Goal: Transaction & Acquisition: Purchase product/service

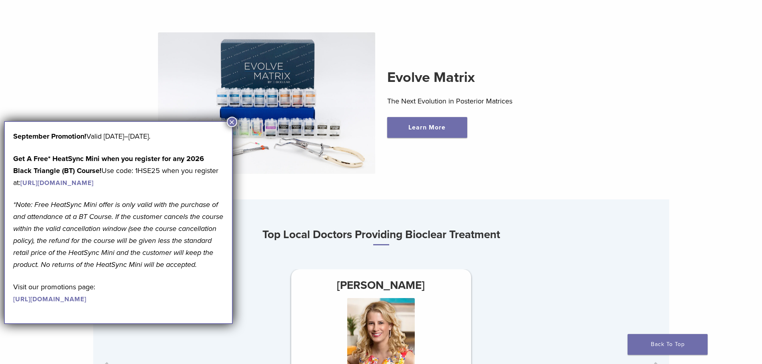
scroll to position [360, 0]
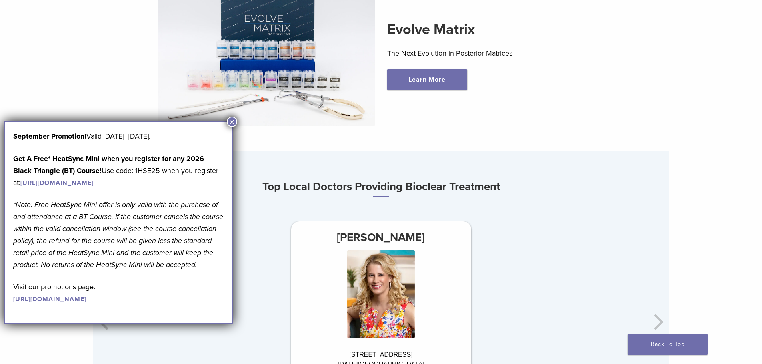
click at [233, 122] on button "×" at bounding box center [232, 122] width 10 height 10
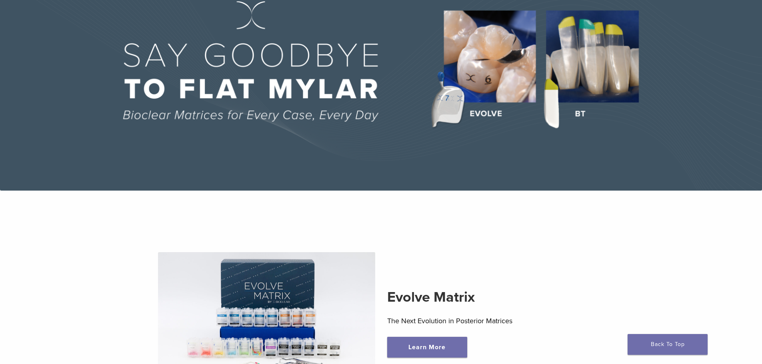
scroll to position [0, 0]
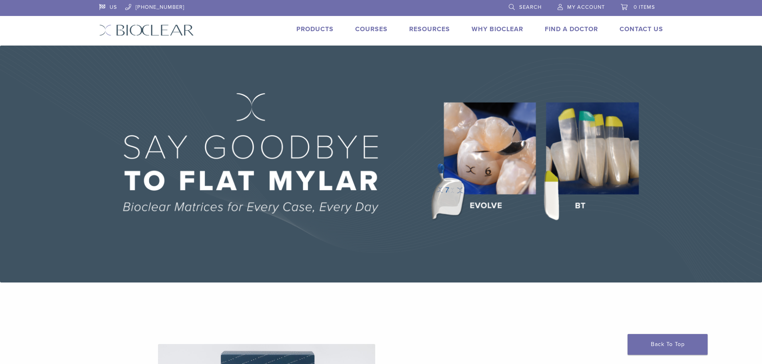
click at [523, 4] on link "Search" at bounding box center [525, 6] width 33 height 12
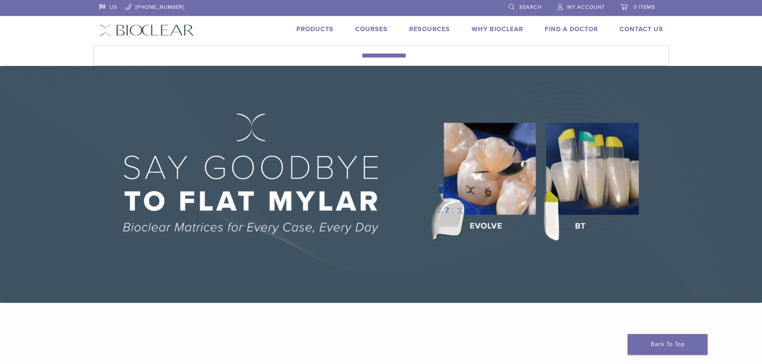
click at [518, 3] on link "Search" at bounding box center [525, 6] width 33 height 12
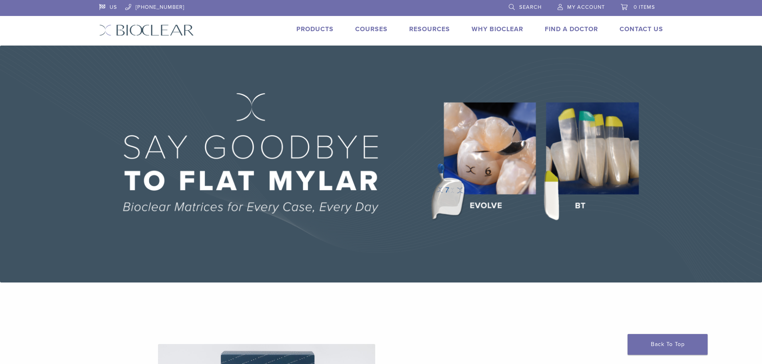
click at [534, 7] on span "Search" at bounding box center [530, 7] width 22 height 6
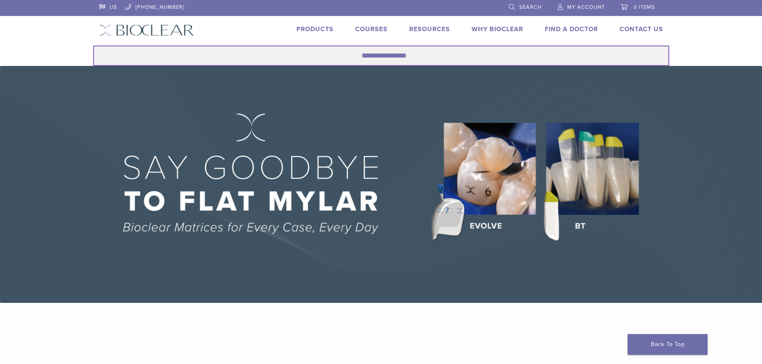
click at [375, 58] on input "Search for:" at bounding box center [381, 56] width 576 height 20
type input "**********"
click at [93, 45] on button "Search" at bounding box center [93, 45] width 0 height 0
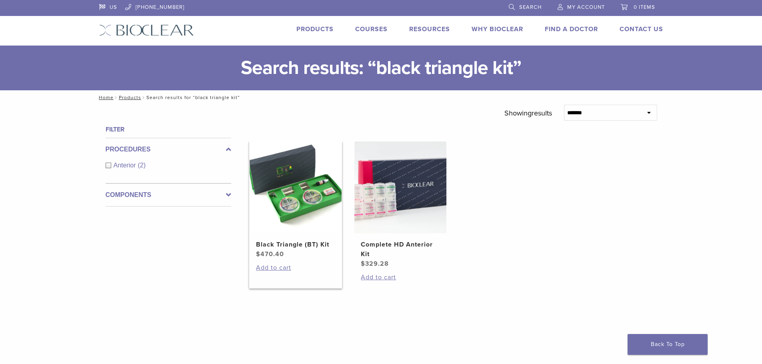
click at [278, 247] on h2 "Black Triangle (BT) Kit" at bounding box center [295, 245] width 79 height 10
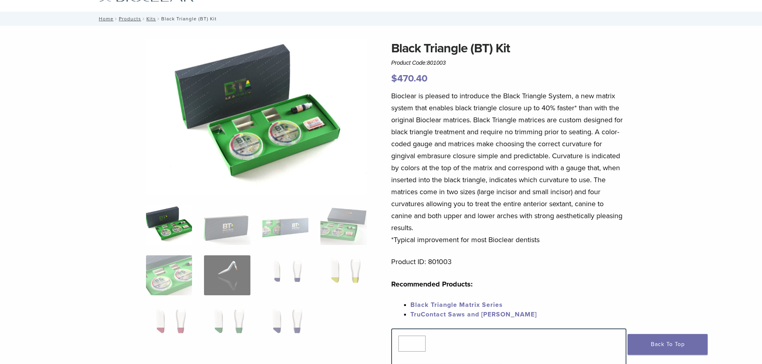
scroll to position [80, 0]
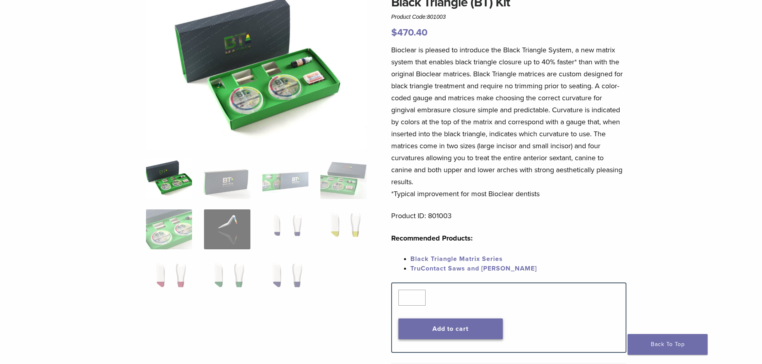
click at [474, 324] on button "Add to cart" at bounding box center [450, 329] width 104 height 21
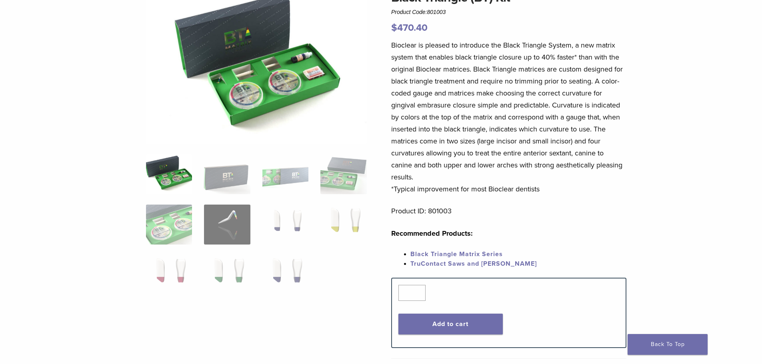
scroll to position [120, 0]
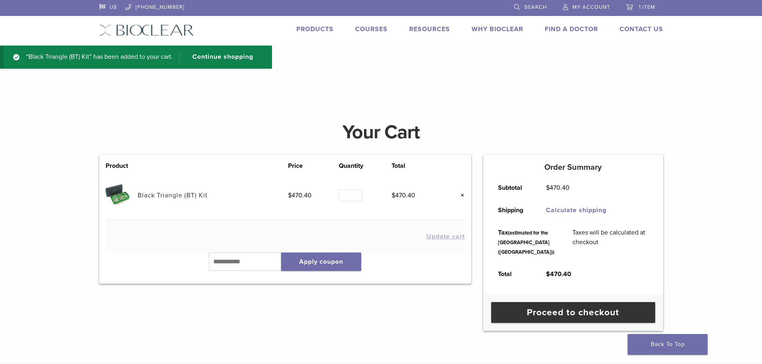
click at [183, 191] on td "Black Triangle (BT) Kit" at bounding box center [213, 196] width 151 height 50
click at [168, 195] on link "Black Triangle (BT) Kit" at bounding box center [173, 196] width 70 height 8
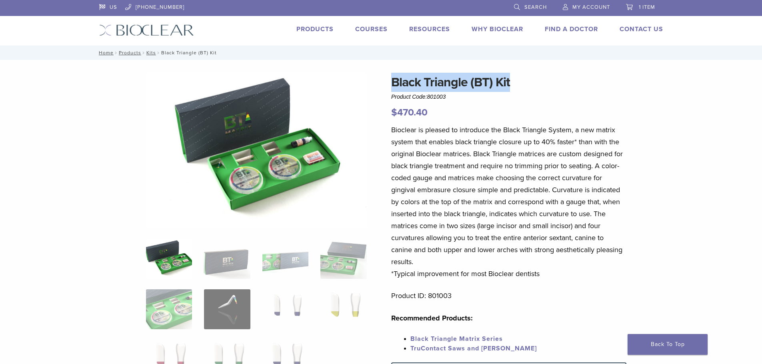
drag, startPoint x: 384, startPoint y: 81, endPoint x: 544, endPoint y: 81, distance: 160.4
click at [544, 81] on div "Black Triangle (BT) Kit Product Code: 801003 $ 470.40 Black Triangle (BT) Kit P…" at bounding box center [381, 339] width 576 height 532
click at [447, 82] on h1 "Black Triangle (BT) Kit" at bounding box center [508, 82] width 235 height 19
drag, startPoint x: 382, startPoint y: 77, endPoint x: 538, endPoint y: 86, distance: 155.5
click at [539, 86] on div "Black Triangle (BT) Kit Product Code: 801003 $ 470.40 Black Triangle (BT) Kit P…" at bounding box center [381, 339] width 576 height 532
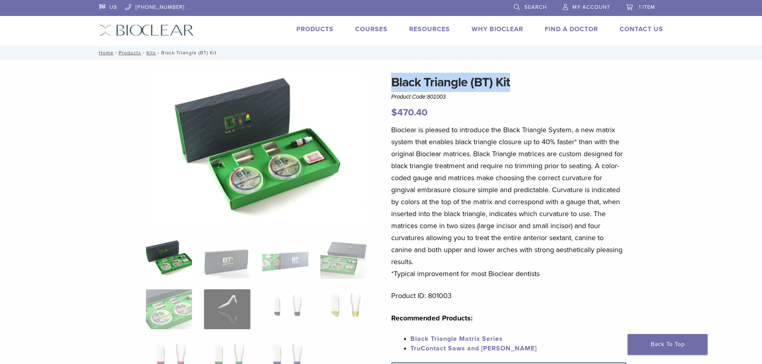
click at [486, 82] on h1 "Black Triangle (BT) Kit" at bounding box center [508, 82] width 235 height 19
click at [543, 82] on h1 "Black Triangle (BT) Kit" at bounding box center [508, 82] width 235 height 19
